Goal: Task Accomplishment & Management: Use online tool/utility

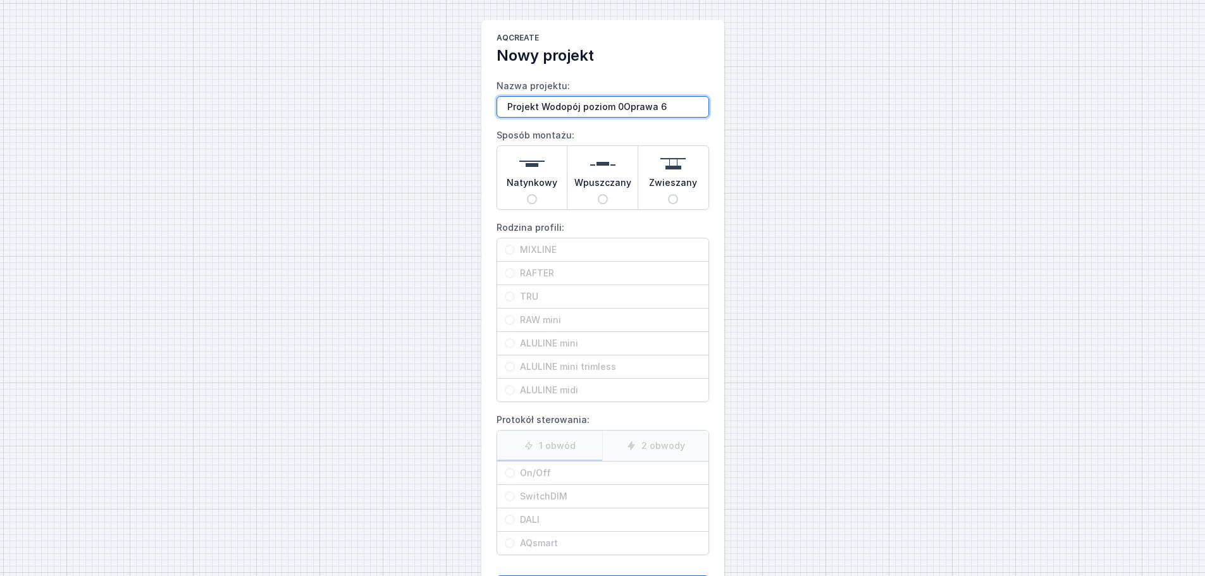
type input "Projekt Wodopój poziom 0Oprawa 6"
click at [595, 194] on span "Wpuszczany" at bounding box center [602, 185] width 57 height 18
click at [598, 194] on input "Wpuszczany" at bounding box center [603, 199] width 10 height 10
radio input "true"
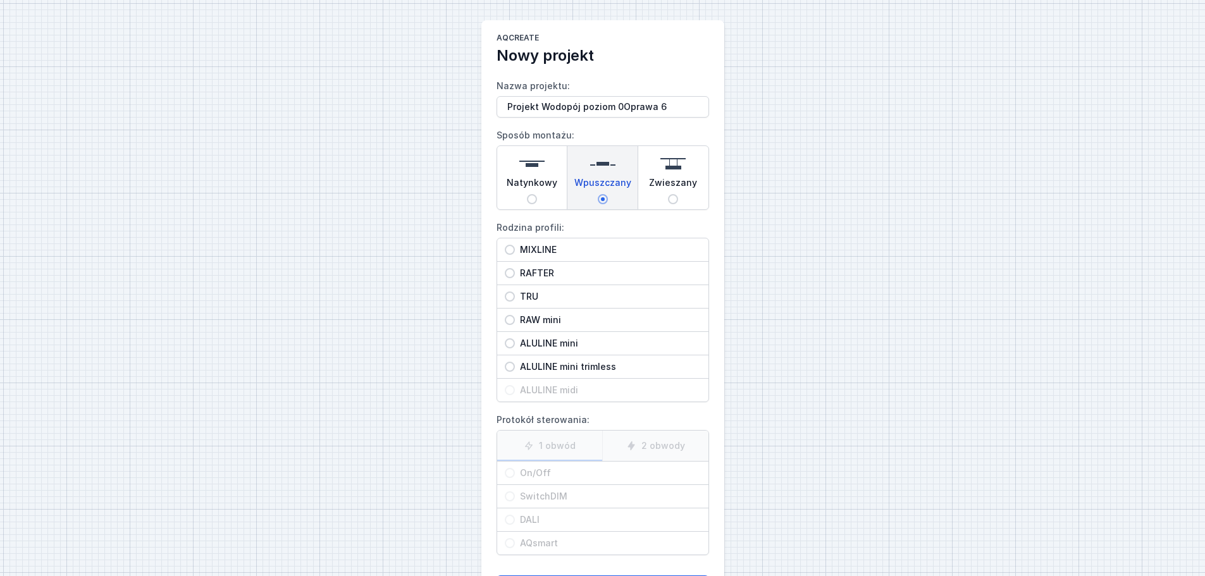
click at [553, 343] on span "ALULINE mini" at bounding box center [608, 343] width 186 height 13
click at [515, 343] on input "ALULINE mini" at bounding box center [510, 343] width 10 height 10
radio input "true"
click at [534, 471] on span "On/Off" at bounding box center [608, 473] width 186 height 13
click at [515, 471] on input "On/Off" at bounding box center [510, 473] width 10 height 10
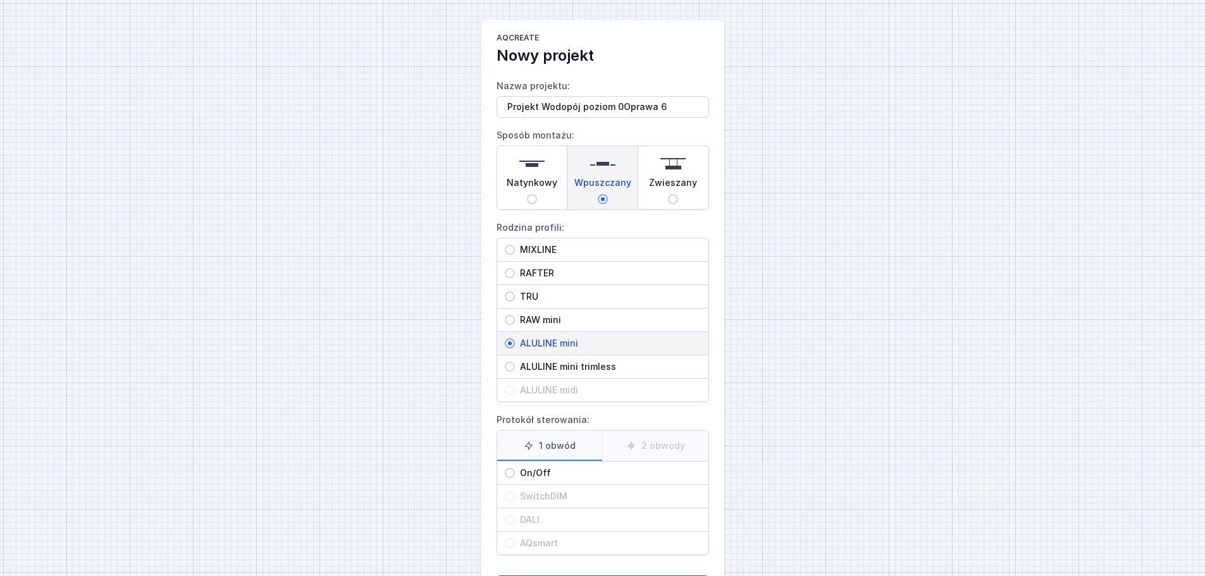
radio input "true"
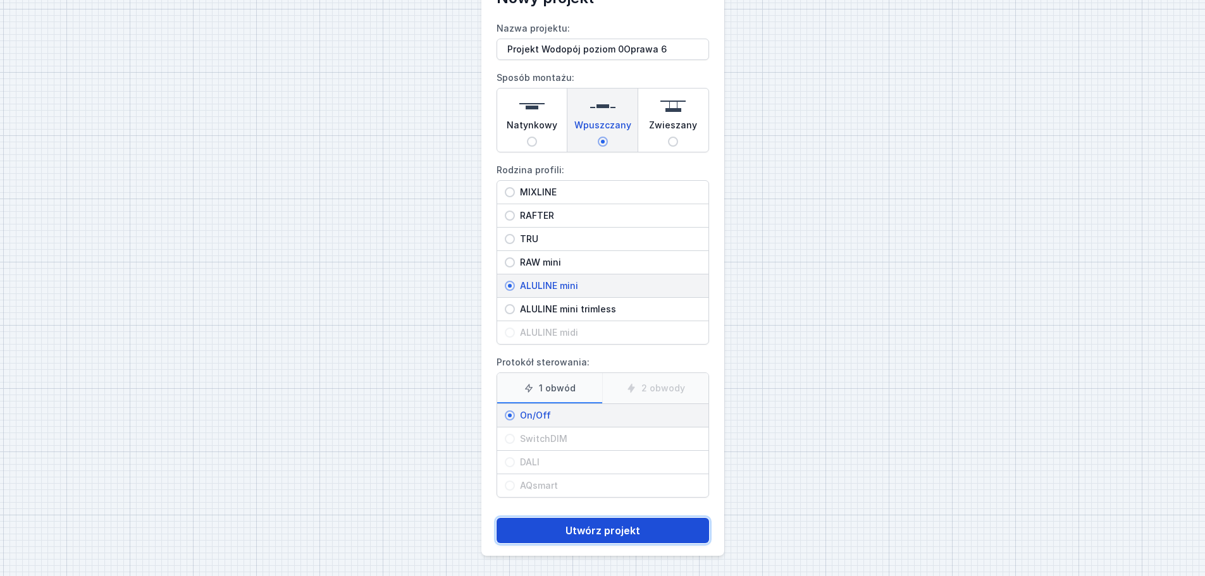
click at [598, 522] on button "Utwórz projekt" at bounding box center [603, 530] width 213 height 25
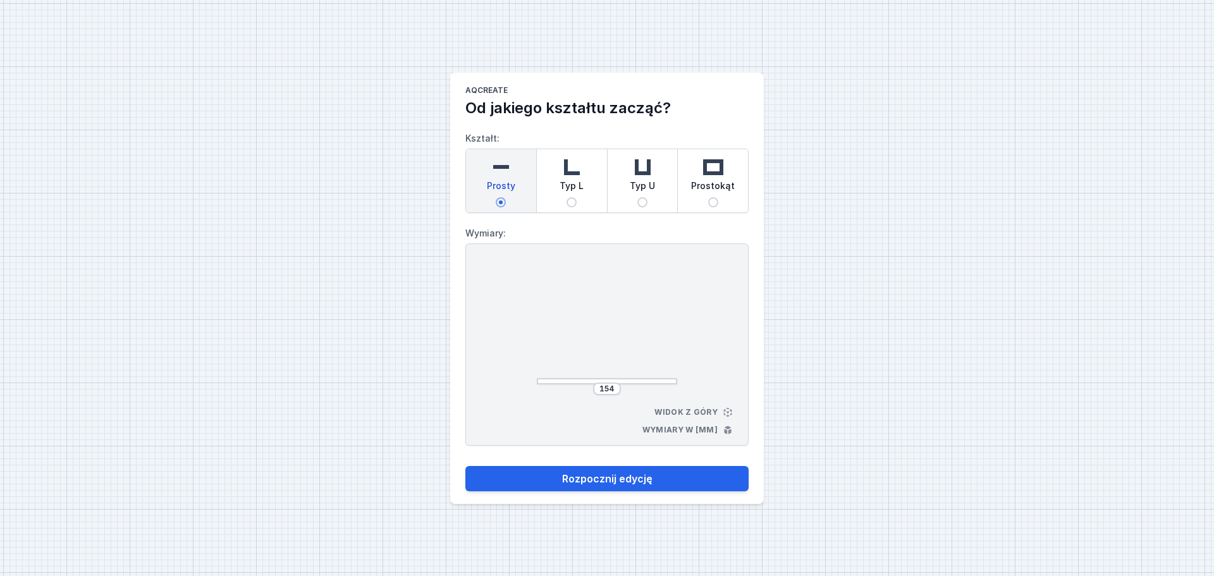
click at [618, 386] on div "154" at bounding box center [607, 389] width 28 height 13
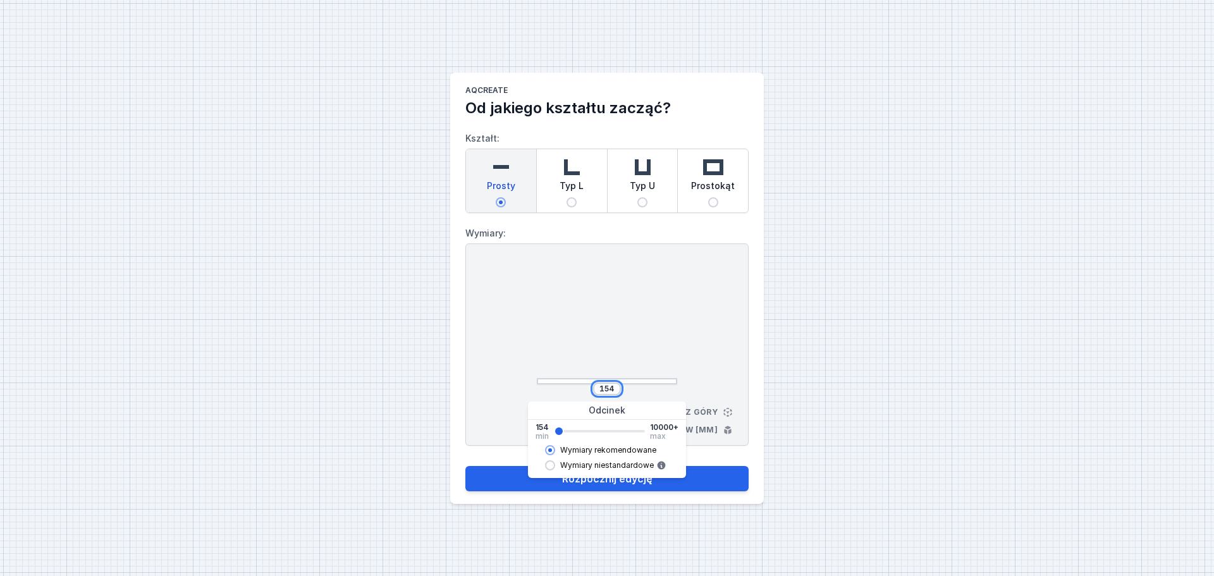
click at [615, 387] on input "154" at bounding box center [607, 389] width 20 height 10
type input "1"
type input "4988"
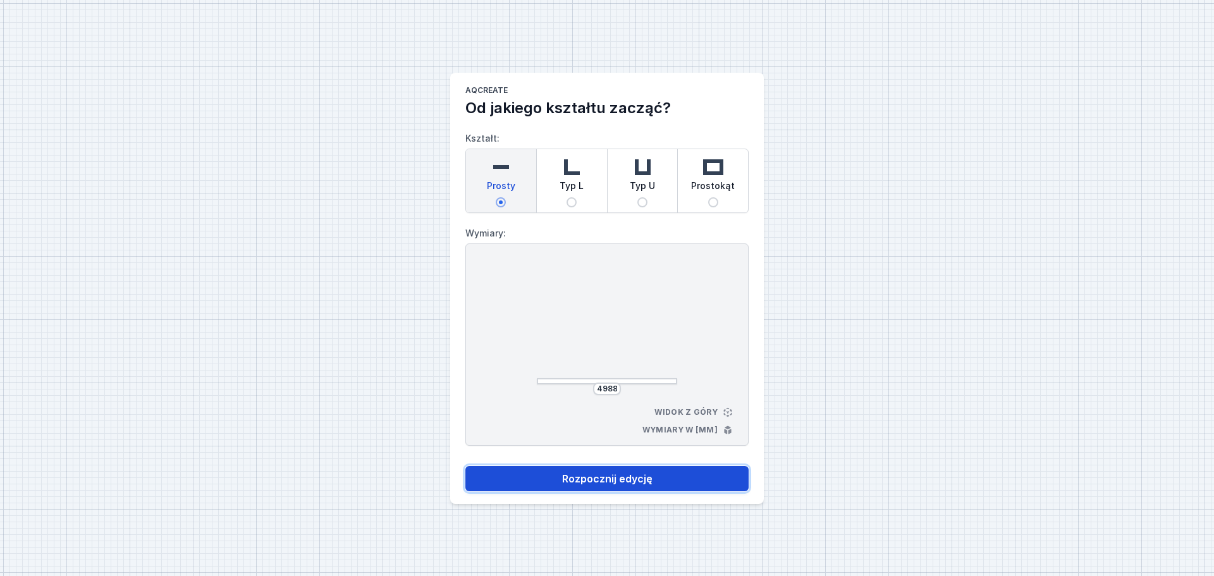
click at [509, 482] on button "Rozpocznij edycję" at bounding box center [607, 478] width 283 height 25
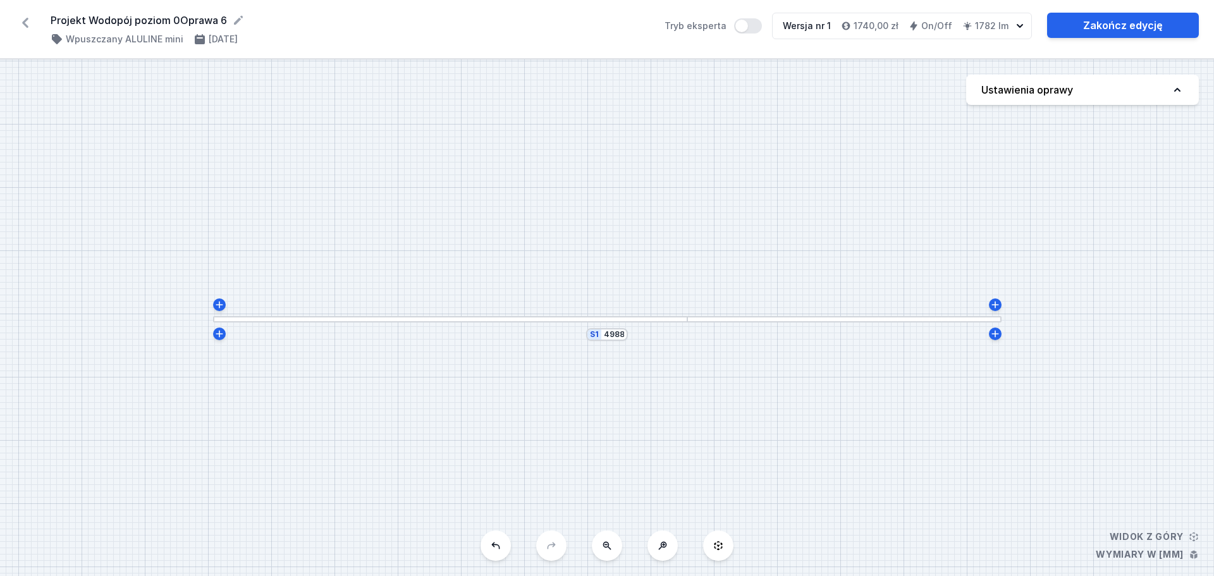
click at [1064, 97] on h4 "Ustawienia oprawy" at bounding box center [1028, 89] width 92 height 15
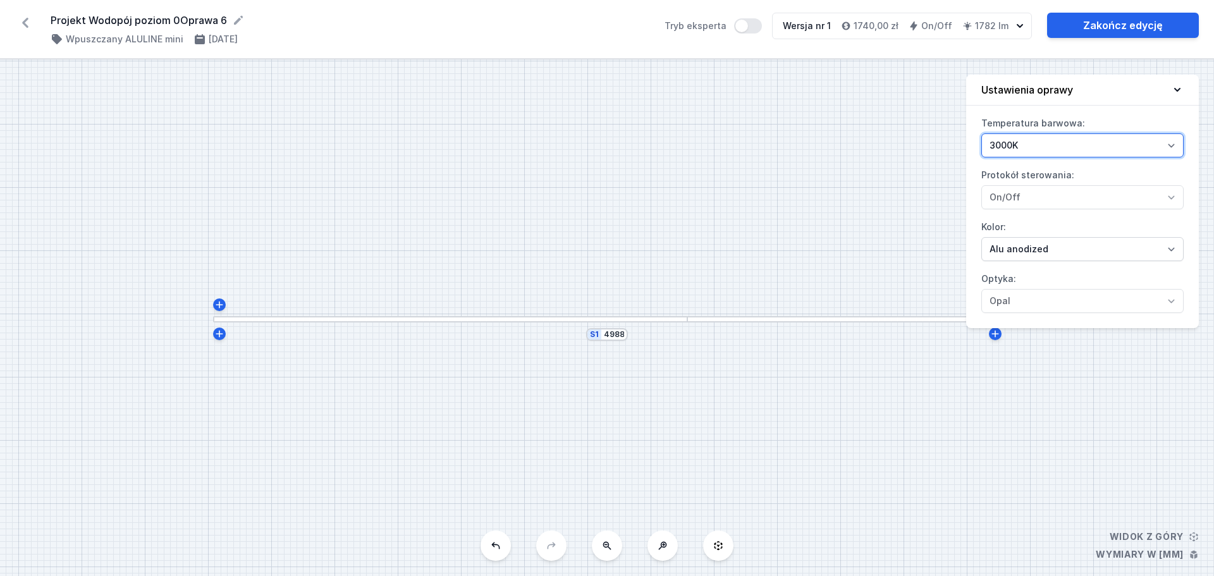
click at [1066, 146] on select "2700K 3000K" at bounding box center [1083, 145] width 202 height 24
select select "2700"
click at [982, 133] on select "2700K 3000K" at bounding box center [1083, 145] width 202 height 24
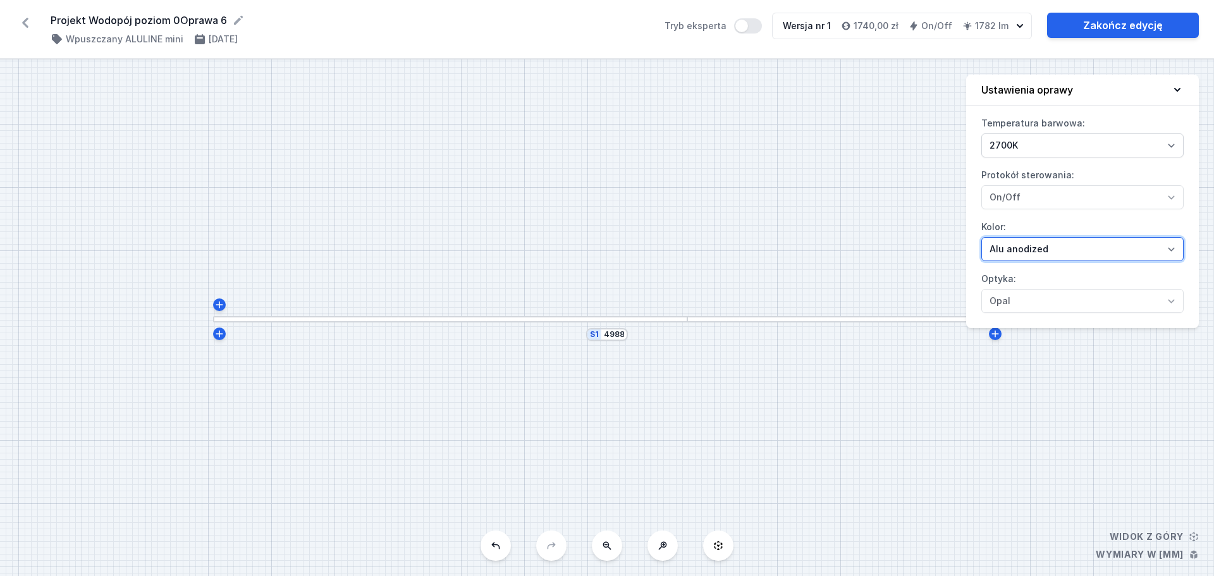
click at [1087, 247] on select "Alu anodized Black anodized" at bounding box center [1083, 249] width 202 height 24
select select "8"
click at [982, 237] on select "Alu anodized Black anodized" at bounding box center [1083, 249] width 202 height 24
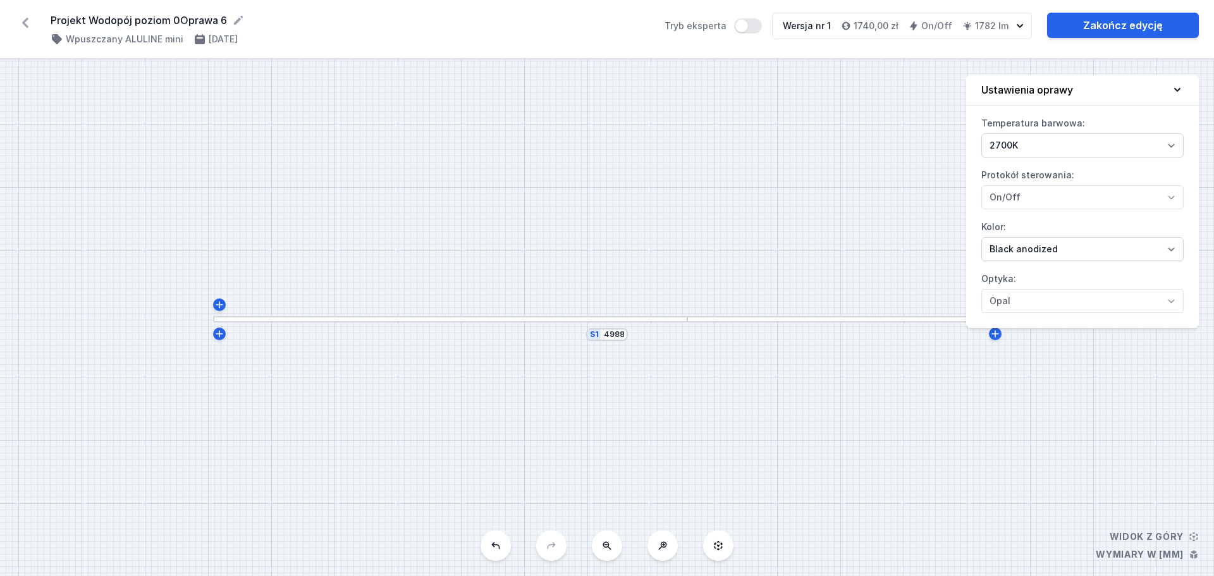
click at [1183, 83] on button "Ustawienia oprawy" at bounding box center [1082, 90] width 233 height 31
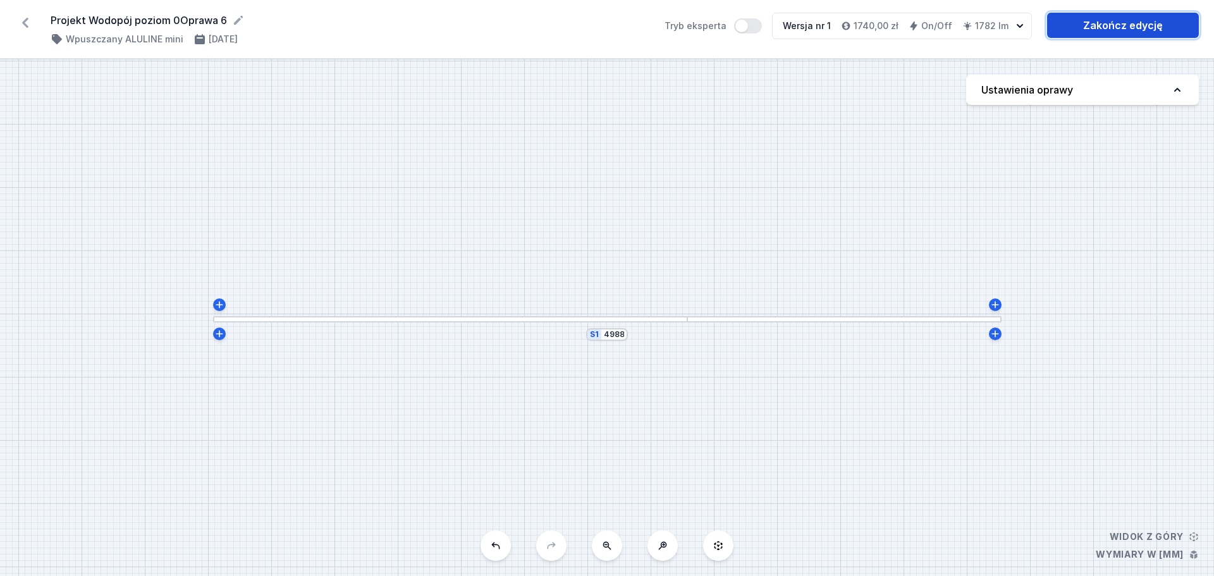
click at [1132, 16] on link "Zakończ edycję" at bounding box center [1123, 25] width 152 height 25
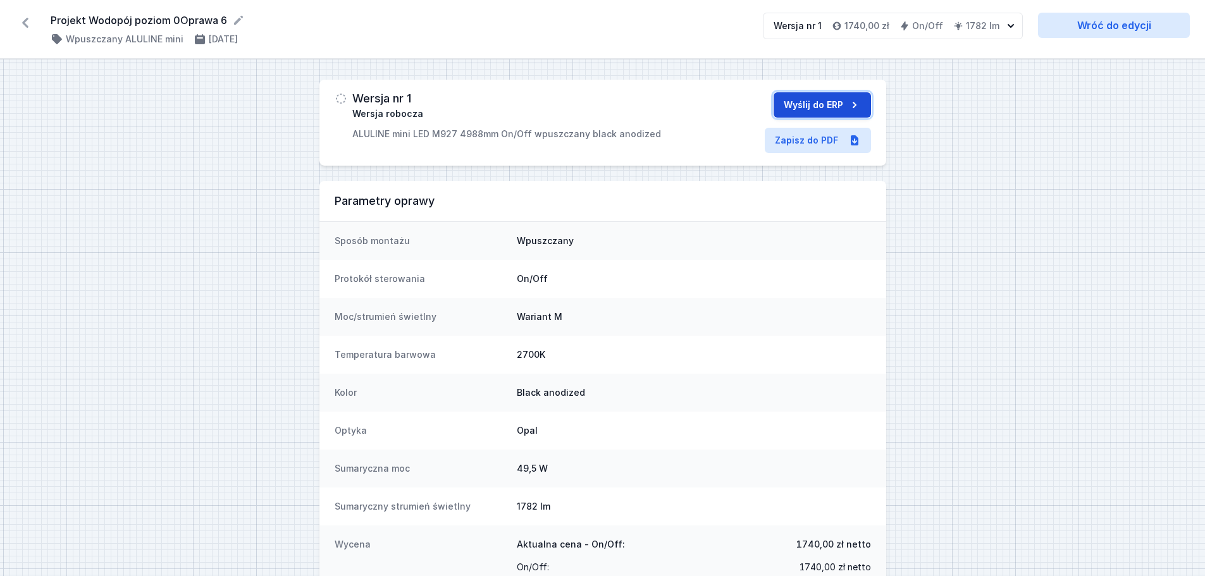
click at [829, 106] on button "Wyślij do ERP" at bounding box center [822, 104] width 97 height 25
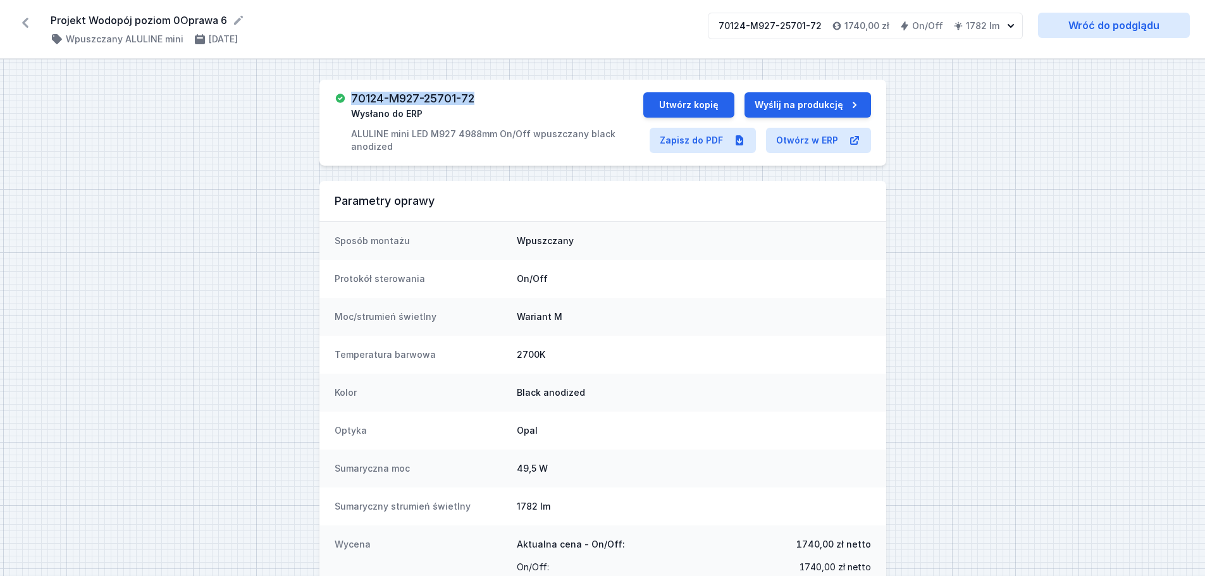
drag, startPoint x: 352, startPoint y: 99, endPoint x: 473, endPoint y: 92, distance: 121.6
click at [473, 92] on h3 "70124-M927-25701-72" at bounding box center [412, 98] width 123 height 13
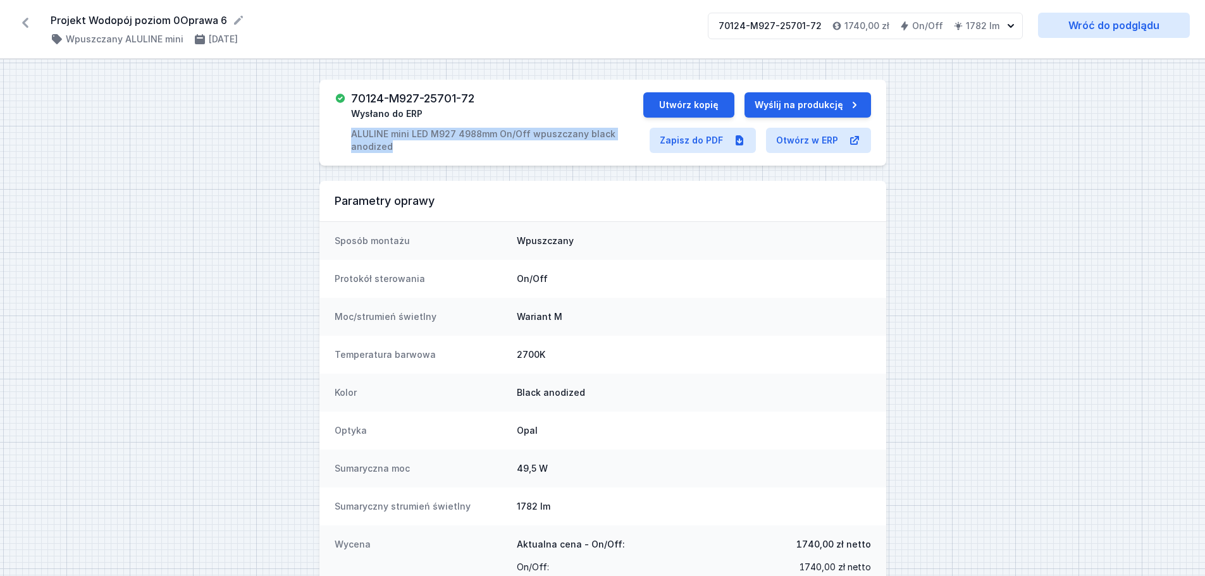
drag, startPoint x: 352, startPoint y: 133, endPoint x: 397, endPoint y: 150, distance: 47.5
click at [397, 150] on div "70124-M927-25701-72 Wysłano do ERP ALULINE mini LED M927 4988mm On/Off wpuszcza…" at bounding box center [489, 122] width 309 height 61
copy p "ALULINE mini LED M927 4988mm On/Off wpuszczany black anodized"
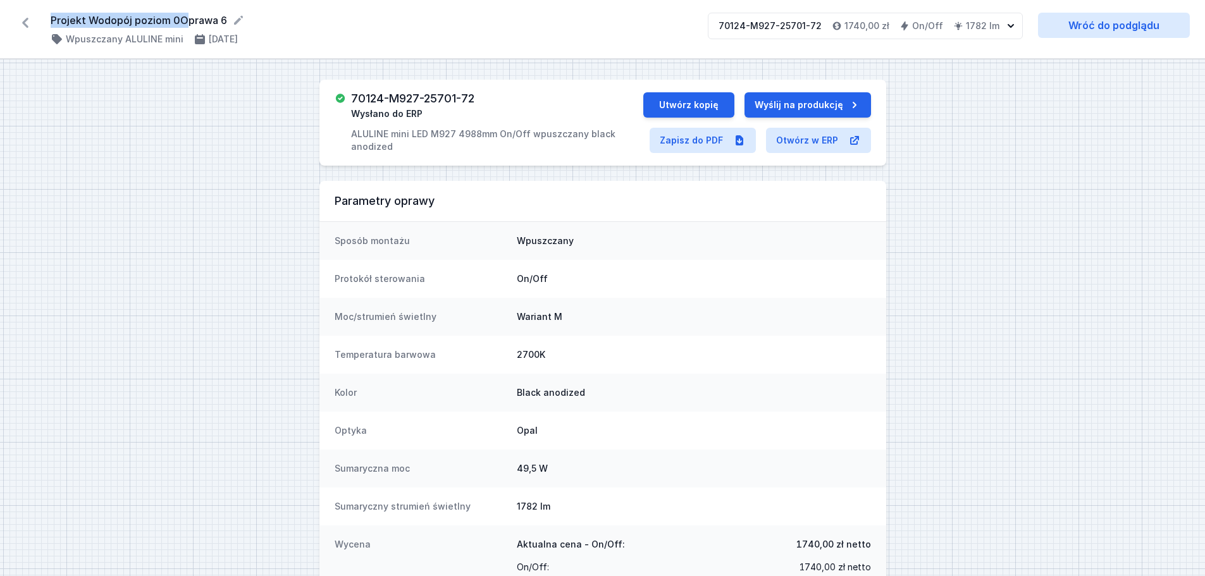
drag, startPoint x: 50, startPoint y: 20, endPoint x: 208, endPoint y: 16, distance: 158.2
click at [194, 16] on div "Projekt Wodopój poziom 0Oprawa 6 ( 11490 /v 1 ) Wpuszczany ALULINE mini [DATE] …" at bounding box center [602, 29] width 1205 height 59
click at [236, 22] on icon at bounding box center [238, 20] width 9 height 9
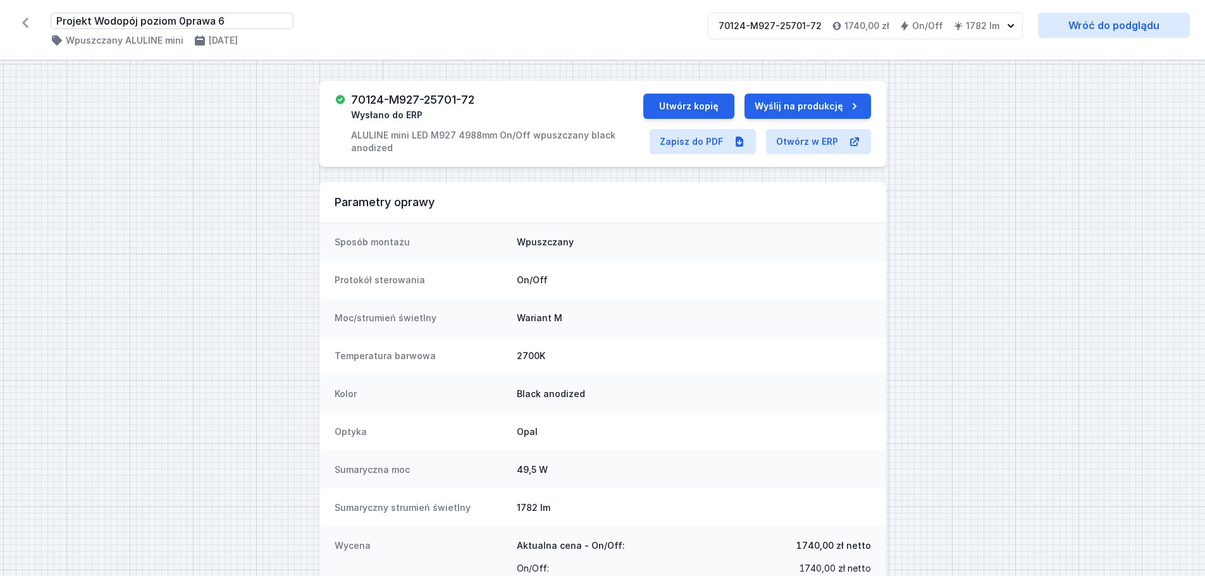
type input "Projekt Wodopój poziom 0 prawa 6"
click at [273, 55] on div "Projekt Wodopój poziom 0 prawa 6 ( 11490 /v 1 ) Wpuszczany ALULINE mini [DATE] …" at bounding box center [602, 29] width 1205 height 59
click at [214, 18] on form "Projekt Wodopój poziom 0 prawa 6" at bounding box center [372, 20] width 642 height 15
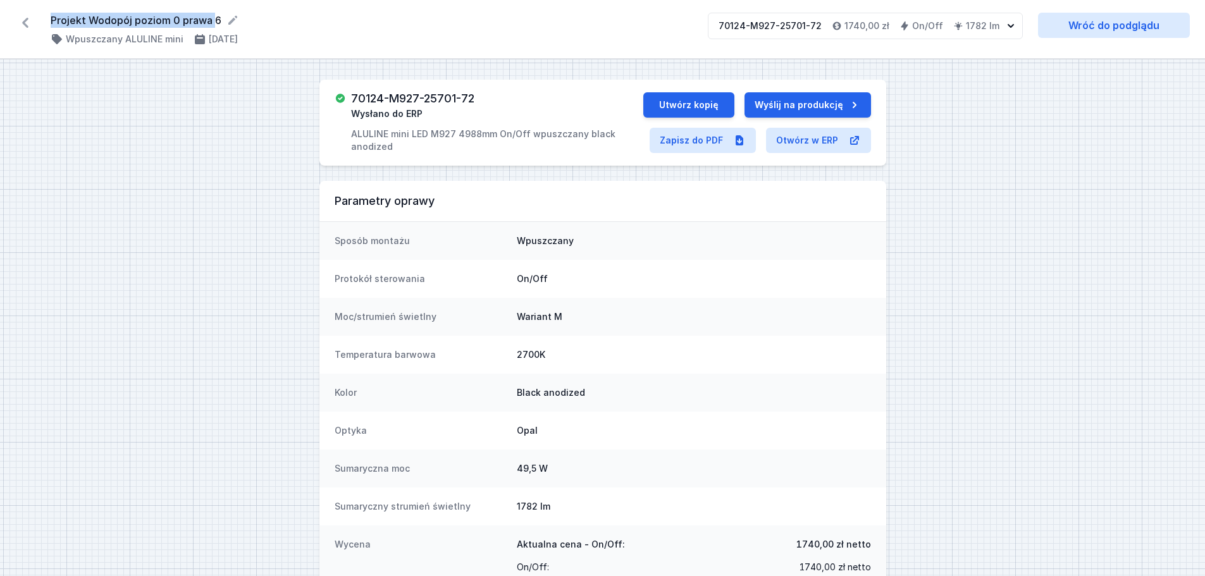
drag, startPoint x: 214, startPoint y: 18, endPoint x: 51, endPoint y: 18, distance: 163.2
click at [51, 18] on form "Projekt Wodopój poziom 0 prawa 6" at bounding box center [372, 20] width 642 height 15
copy form "Projekt Wodopój poziom 0 prawa"
click at [24, 23] on icon at bounding box center [25, 23] width 6 height 10
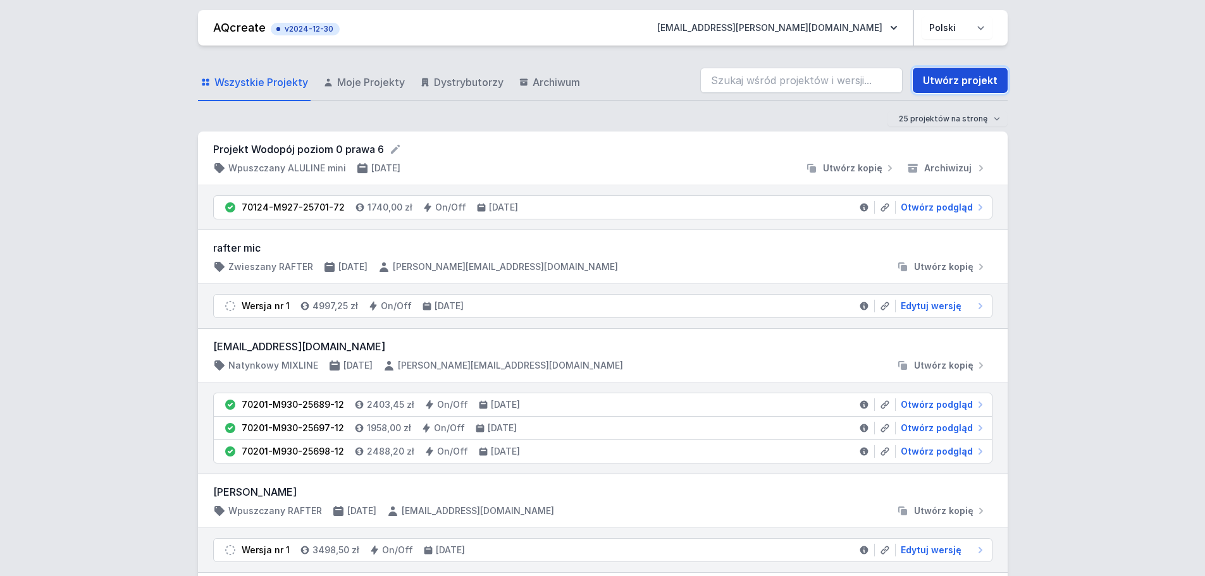
click at [945, 87] on link "Utwórz projekt" at bounding box center [960, 80] width 95 height 25
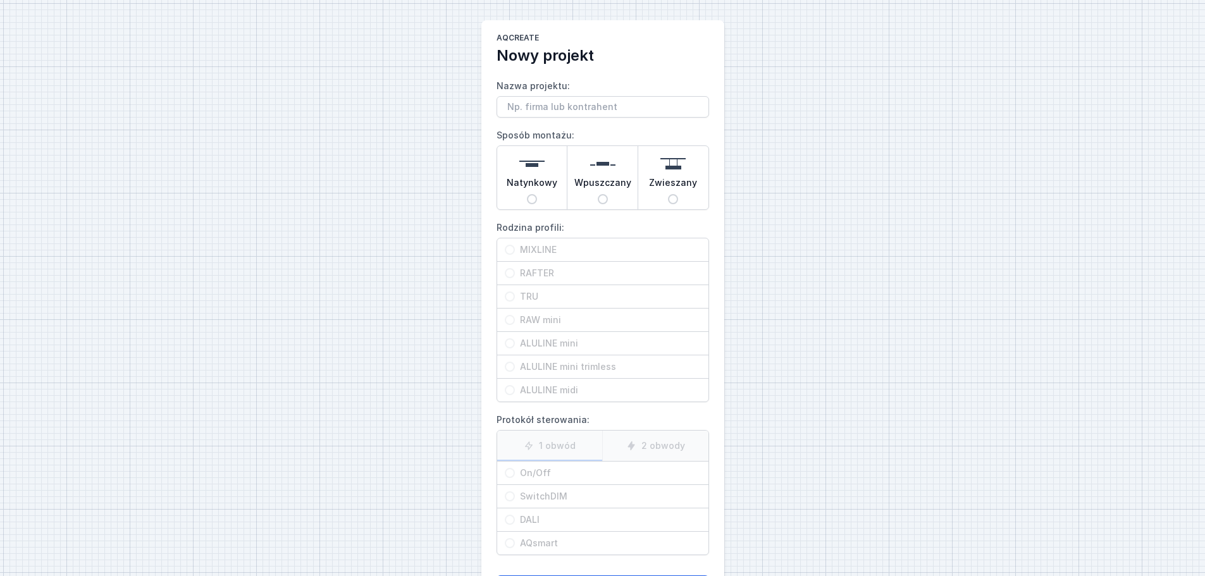
click at [534, 193] on span "Natynkowy" at bounding box center [532, 185] width 51 height 18
click at [534, 194] on input "Natynkowy" at bounding box center [532, 199] width 10 height 10
radio input "true"
click at [542, 388] on span "ALULINE midi" at bounding box center [608, 390] width 186 height 13
click at [515, 388] on input "ALULINE midi" at bounding box center [510, 390] width 10 height 10
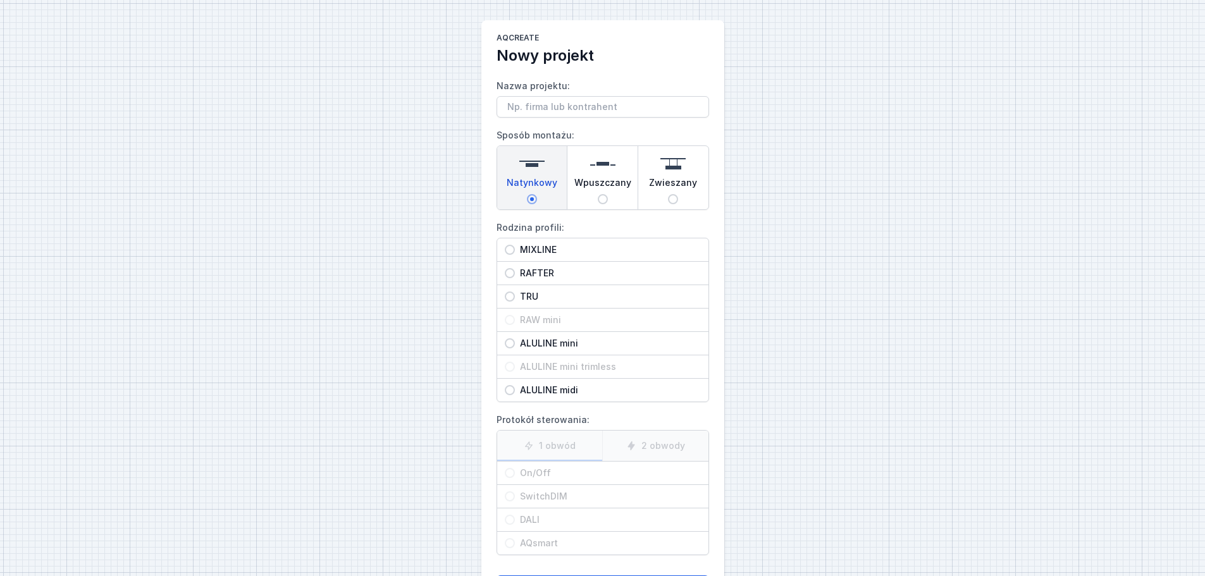
radio input "true"
click at [542, 469] on span "On/Off" at bounding box center [608, 473] width 186 height 13
click at [515, 469] on input "On/Off" at bounding box center [510, 473] width 10 height 10
radio input "true"
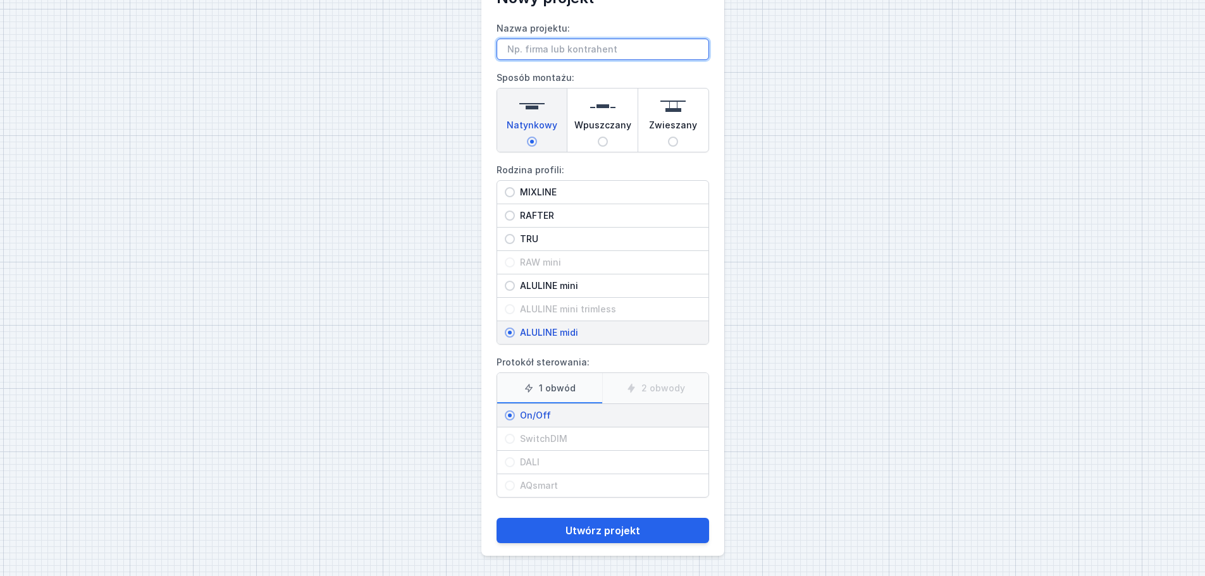
click at [570, 54] on input "Nazwa projektu:" at bounding box center [603, 50] width 213 height 22
paste input "Projekt Wodopój poziom 0 prawa"
type input "Projekt Wodopój poziom 0 prawa 7"
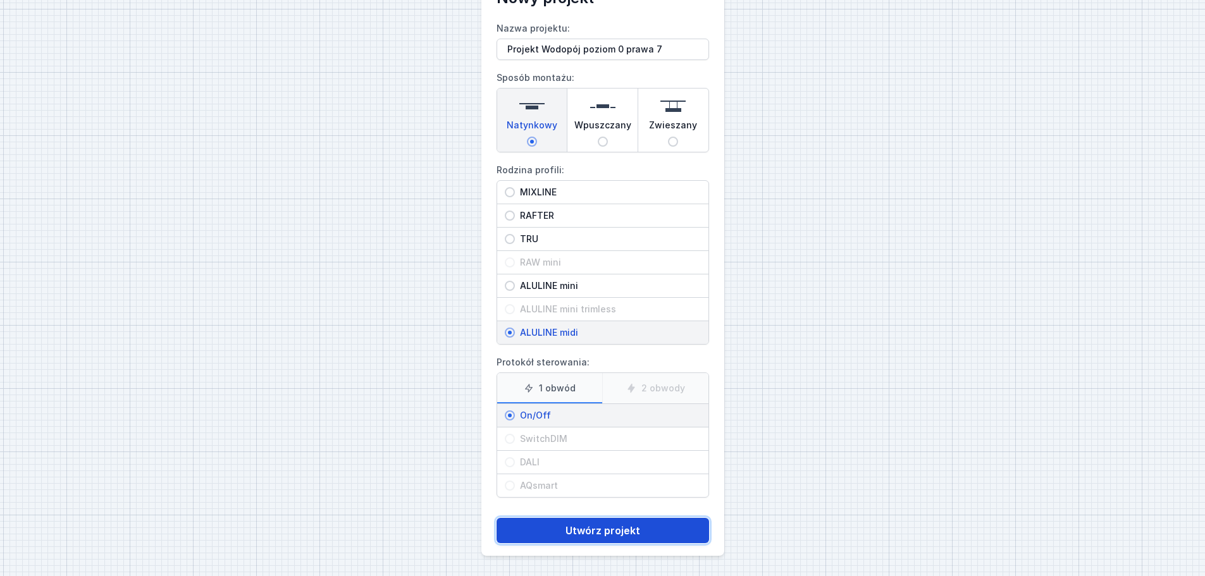
click at [591, 533] on button "Utwórz projekt" at bounding box center [603, 530] width 213 height 25
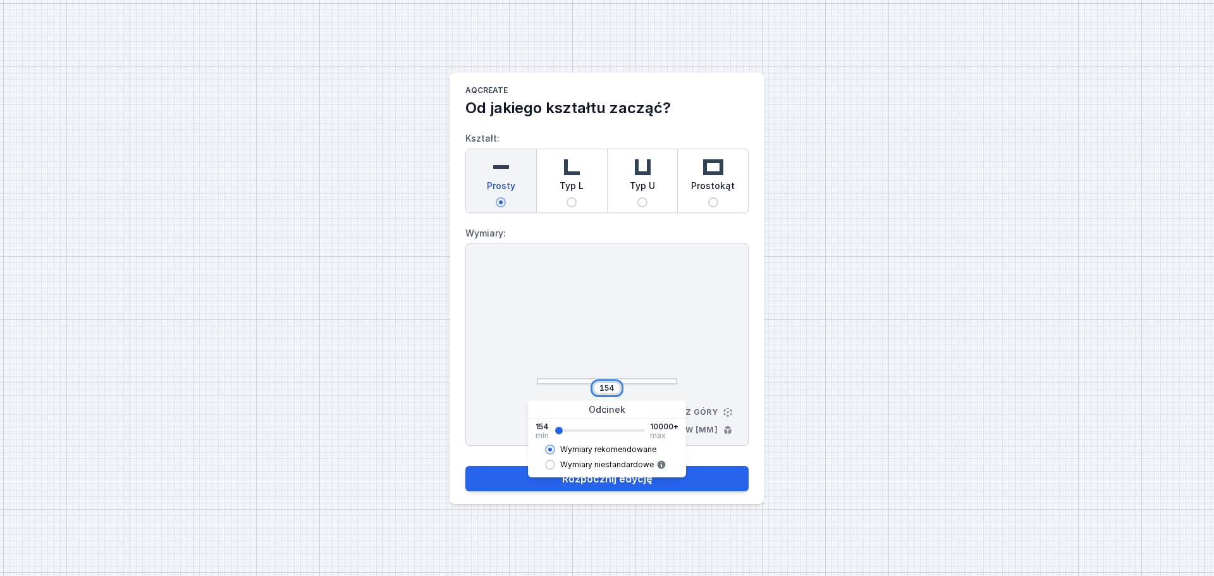
click at [615, 387] on input "154" at bounding box center [607, 388] width 20 height 10
type input "1"
type input "4020"
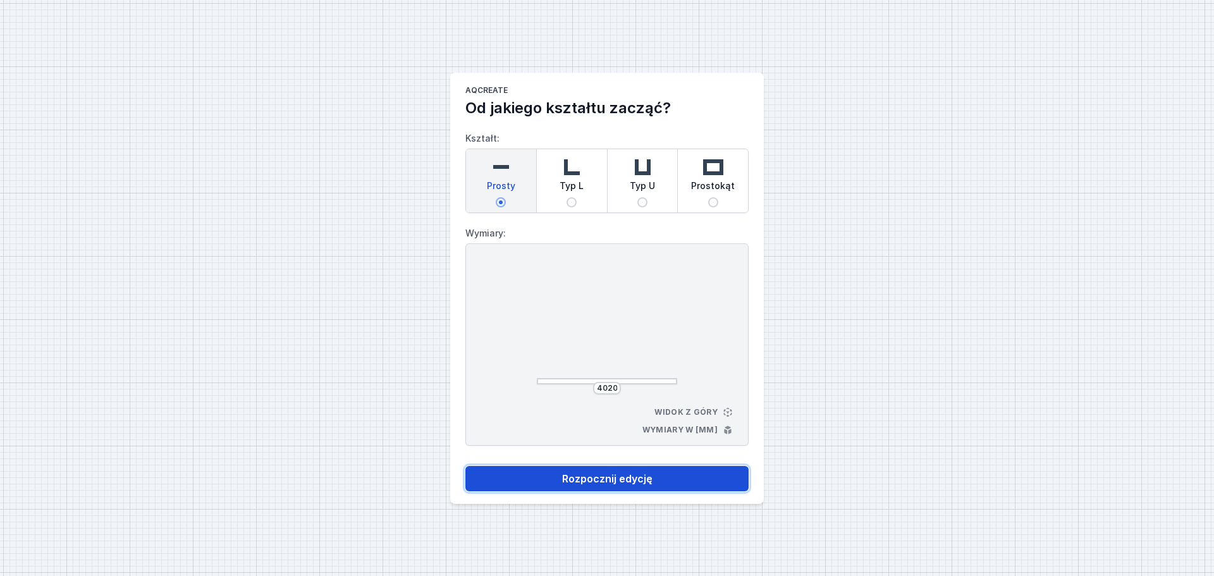
click at [533, 487] on button "Rozpocznij edycję" at bounding box center [607, 478] width 283 height 25
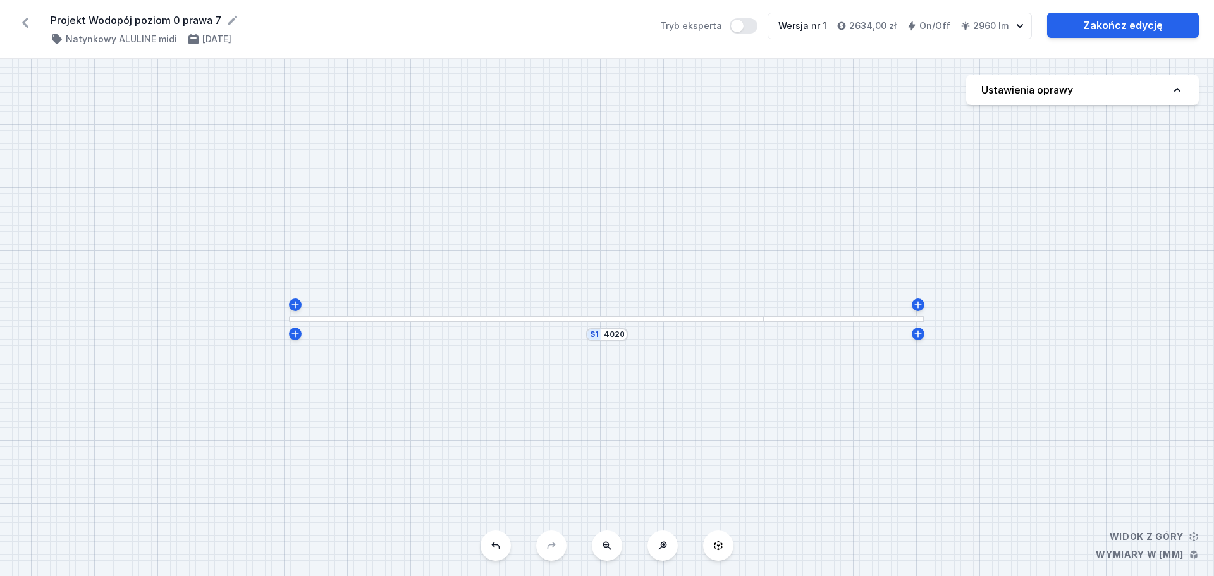
click at [1013, 97] on h4 "Ustawienia oprawy" at bounding box center [1028, 89] width 92 height 15
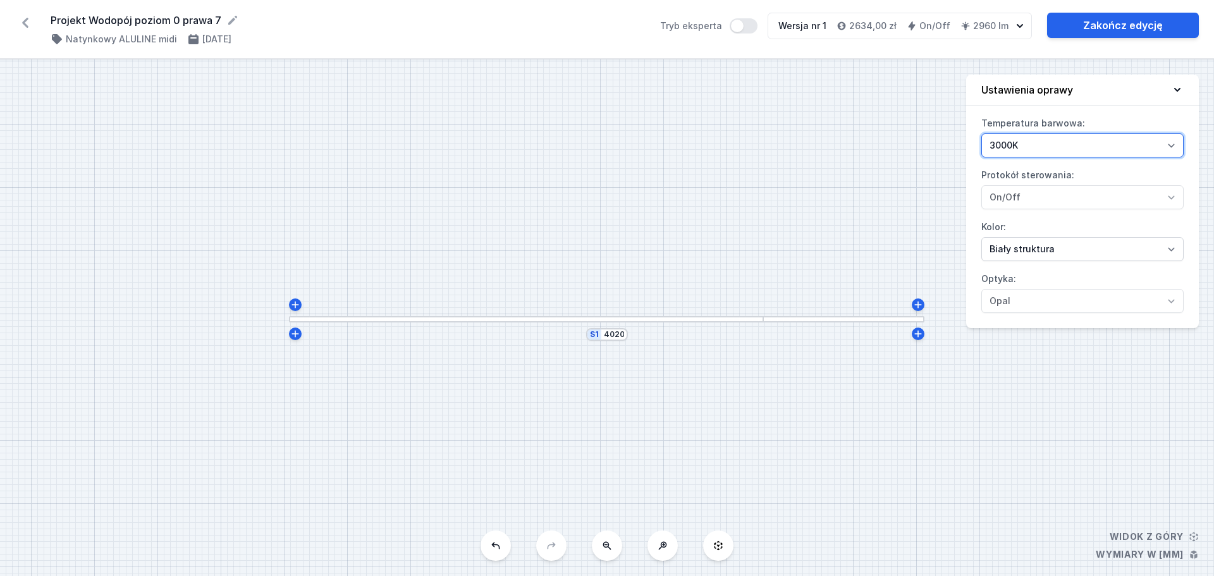
click at [1025, 141] on select "2700K 3000K" at bounding box center [1083, 145] width 202 height 24
select select "2700"
click at [982, 133] on select "2700K 3000K" at bounding box center [1083, 145] width 202 height 24
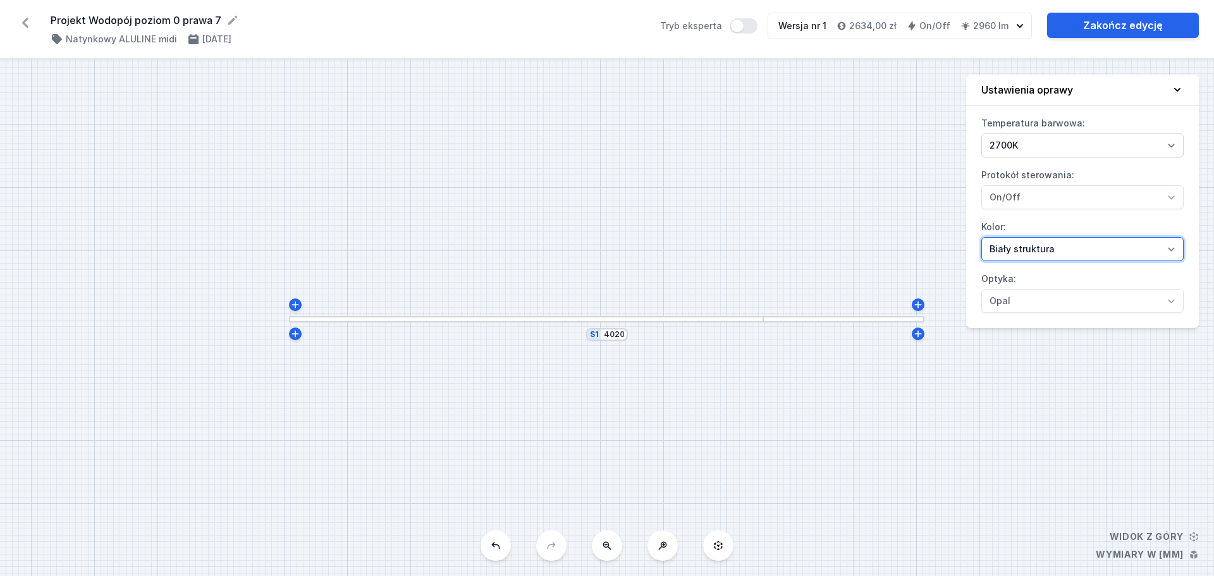
click at [1058, 247] on select "Biały struktura Czarny struktura Złoty struktura Miedziany Szary" at bounding box center [1083, 249] width 202 height 24
select select "2"
click at [982, 237] on select "Biały struktura Czarny struktura Złoty struktura Miedziany Szary" at bounding box center [1083, 249] width 202 height 24
click at [1174, 89] on icon at bounding box center [1177, 89] width 13 height 13
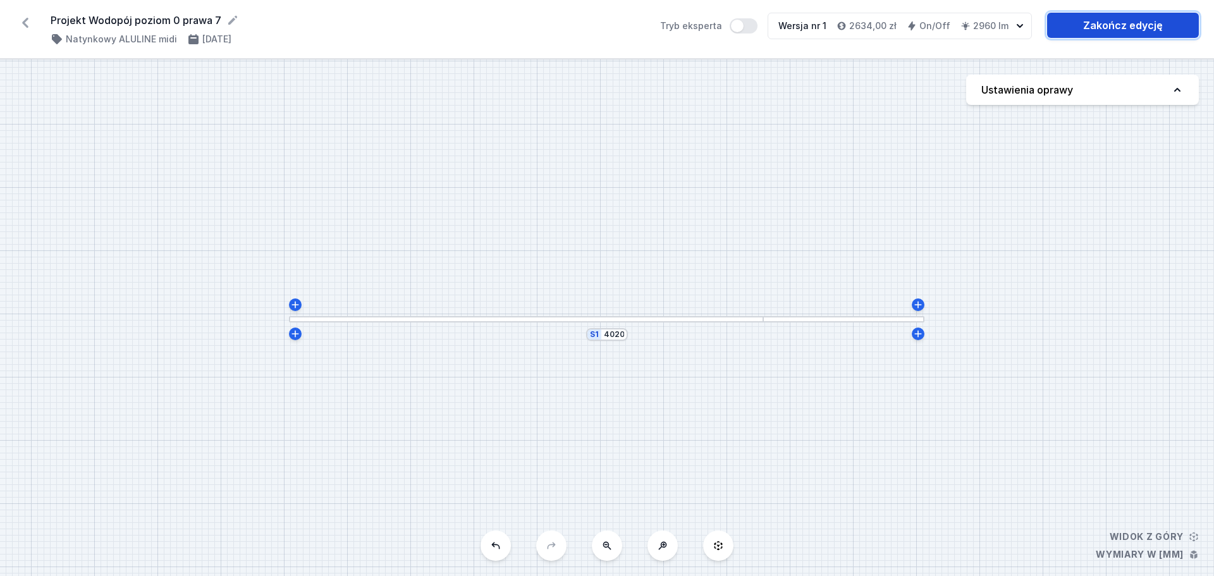
click at [1120, 30] on link "Zakończ edycję" at bounding box center [1123, 25] width 152 height 25
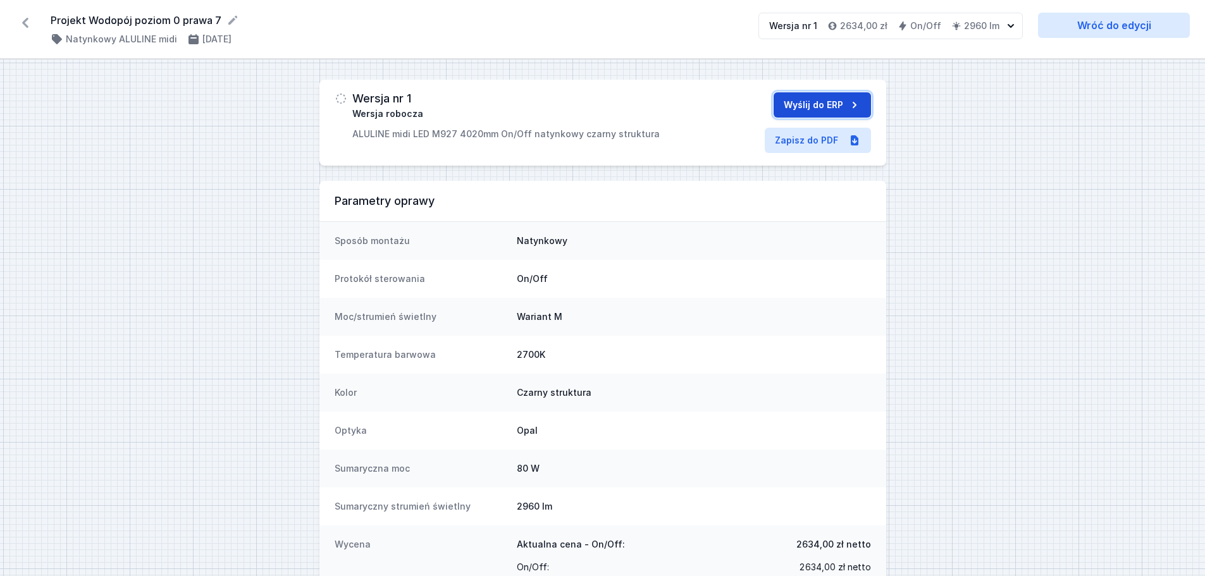
click at [828, 108] on button "Wyślij do ERP" at bounding box center [822, 104] width 97 height 25
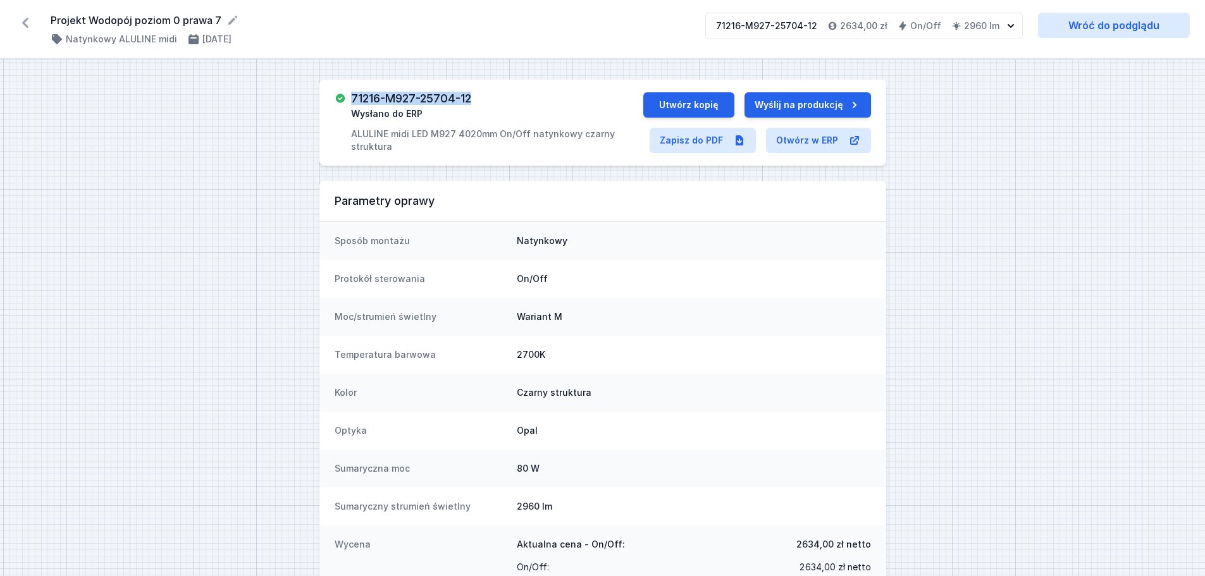
drag, startPoint x: 478, startPoint y: 101, endPoint x: 351, endPoint y: 97, distance: 126.6
click at [351, 97] on div "71216-M927-25704-12 Wysłano do ERP ALULINE midi LED M927 4020mm On/Off natynkow…" at bounding box center [489, 122] width 309 height 61
copy h3 "71216-M927-25704-12"
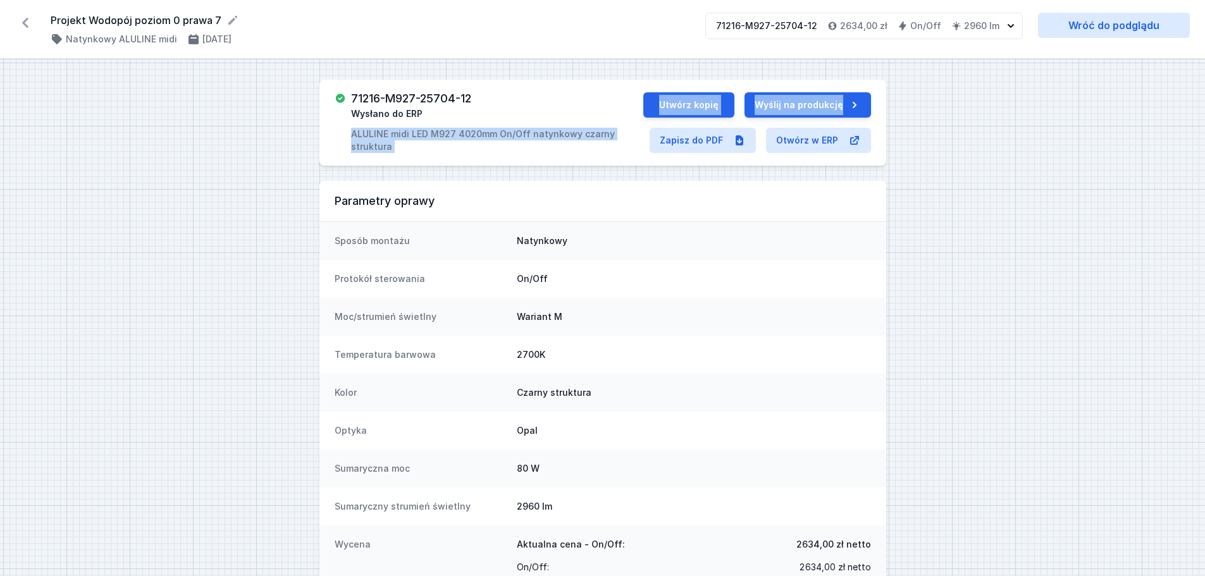
drag, startPoint x: 350, startPoint y: 126, endPoint x: 646, endPoint y: 139, distance: 296.2
click at [648, 139] on div "71216-M927-25704-12 Wysłano do ERP ALULINE midi LED M927 4020mm On/Off natynkow…" at bounding box center [602, 123] width 567 height 86
copy div "ALULINE midi LED M927 4020mm On/Off natynkowy czarny struktura Utwórz kopię Wyś…"
click at [26, 27] on icon at bounding box center [25, 23] width 6 height 10
